Goal: Information Seeking & Learning: Learn about a topic

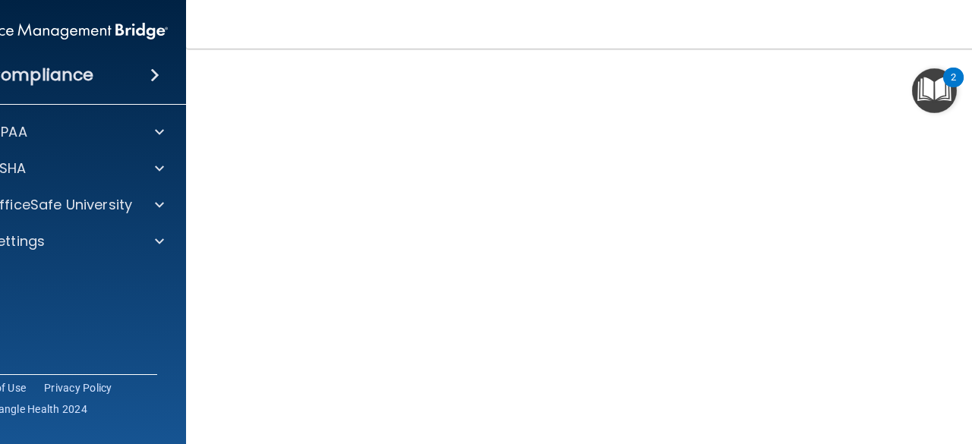
scroll to position [116, 0]
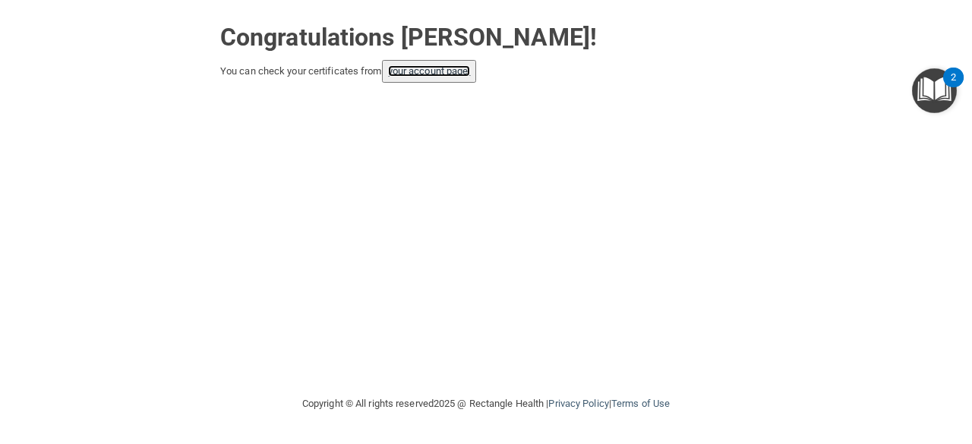
click at [407, 71] on link "your account page!" at bounding box center [429, 70] width 83 height 11
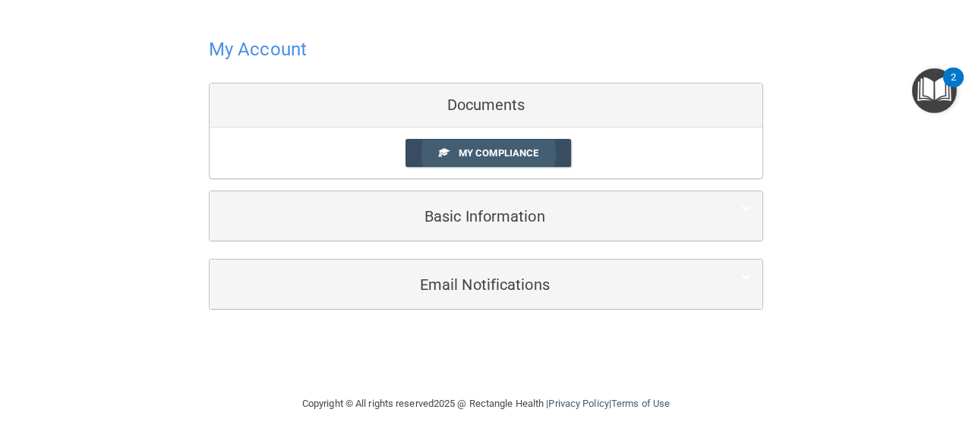
click at [483, 147] on span "My Compliance" at bounding box center [499, 152] width 80 height 11
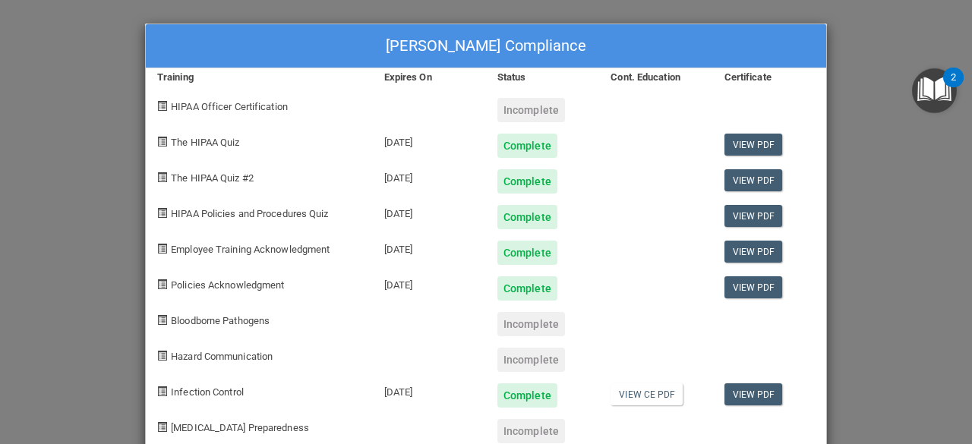
scroll to position [33, 0]
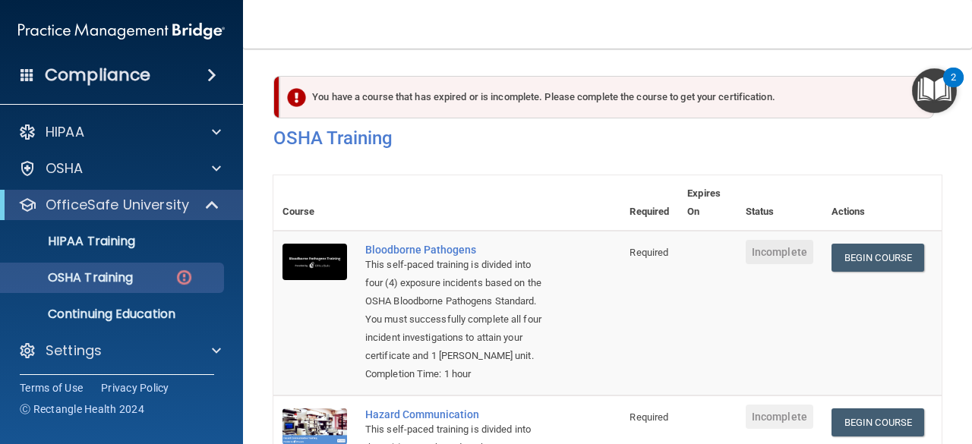
scroll to position [366, 0]
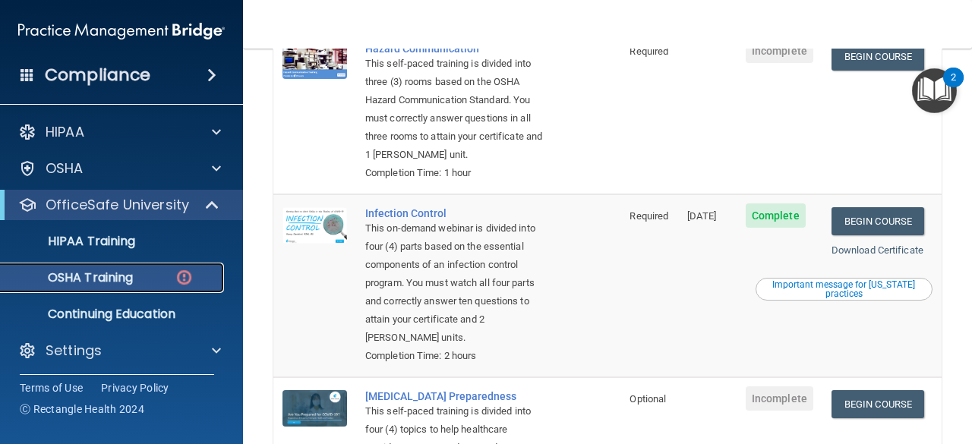
click at [80, 282] on p "OSHA Training" at bounding box center [71, 277] width 123 height 15
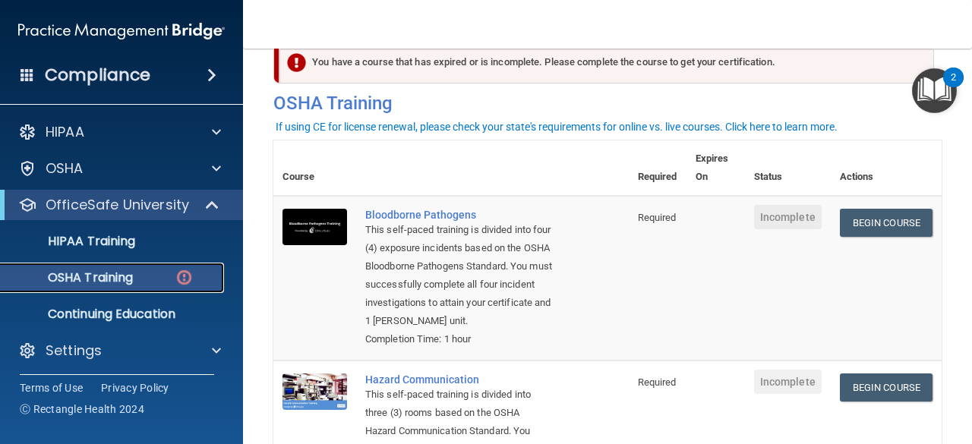
scroll to position [36, 0]
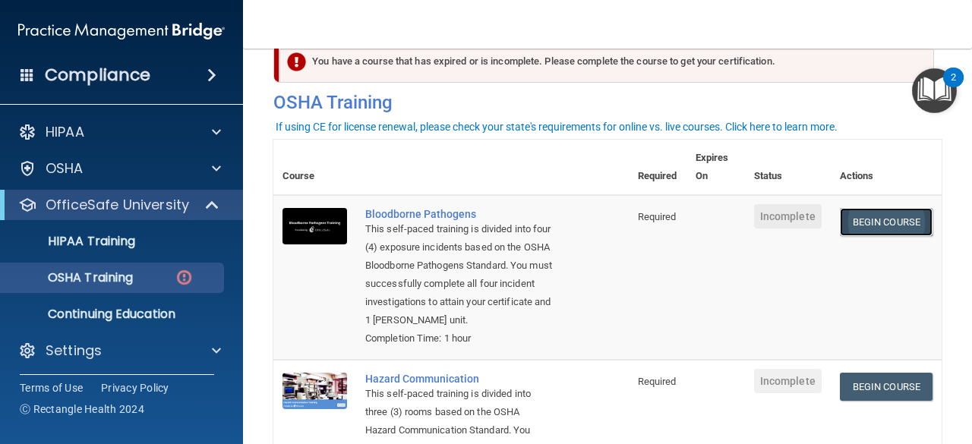
click at [875, 210] on link "Begin Course" at bounding box center [886, 222] width 93 height 28
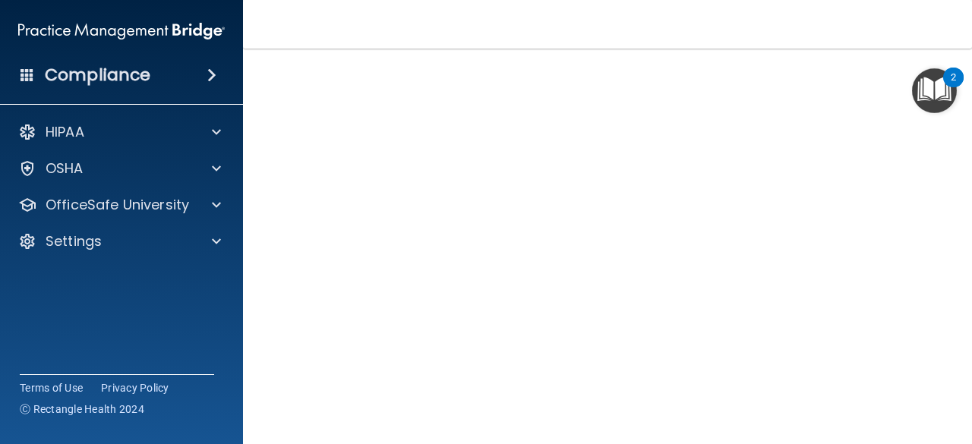
scroll to position [75, 0]
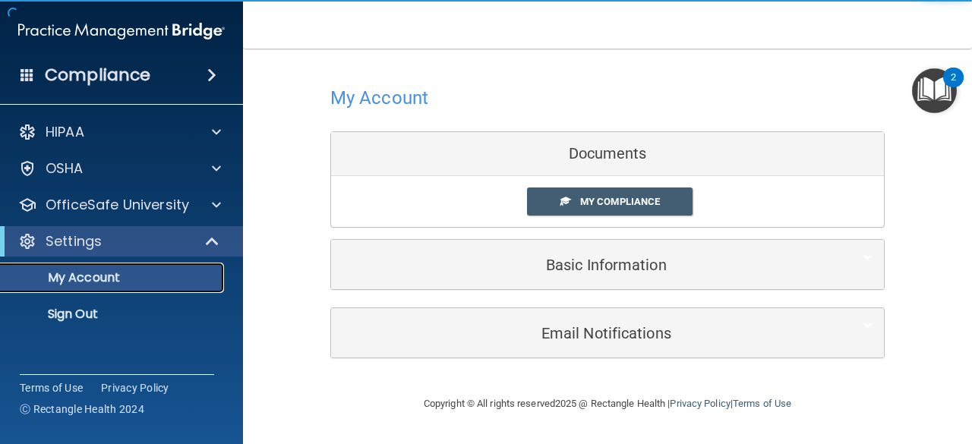
click at [141, 280] on p "My Account" at bounding box center [113, 277] width 207 height 15
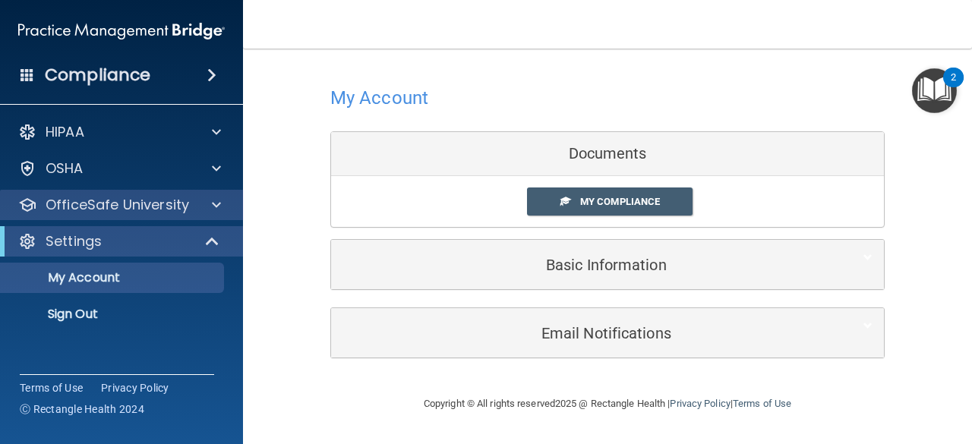
click at [149, 194] on div "OfficeSafe University" at bounding box center [122, 205] width 244 height 30
click at [97, 210] on p "OfficeSafe University" at bounding box center [117, 205] width 143 height 18
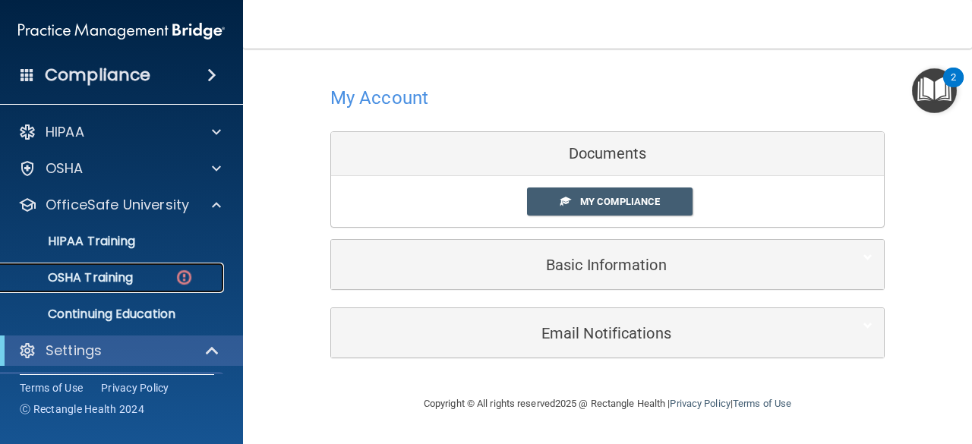
click at [110, 270] on p "OSHA Training" at bounding box center [71, 277] width 123 height 15
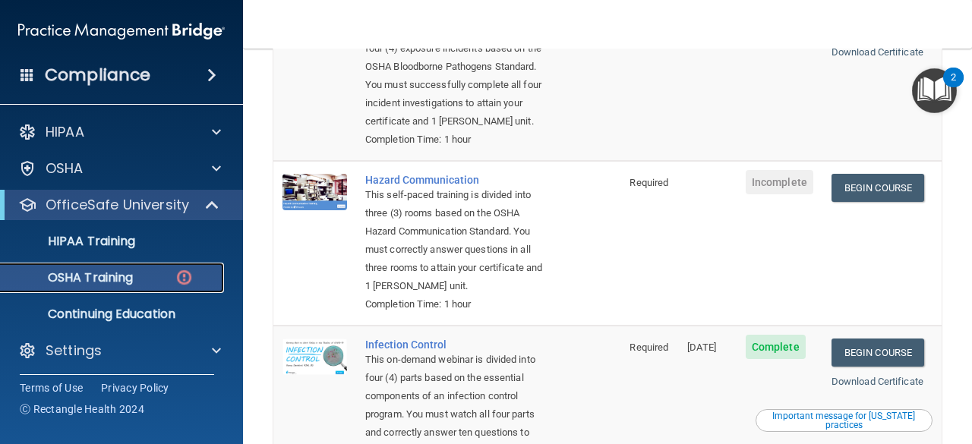
scroll to position [234, 0]
